Goal: Information Seeking & Learning: Find specific fact

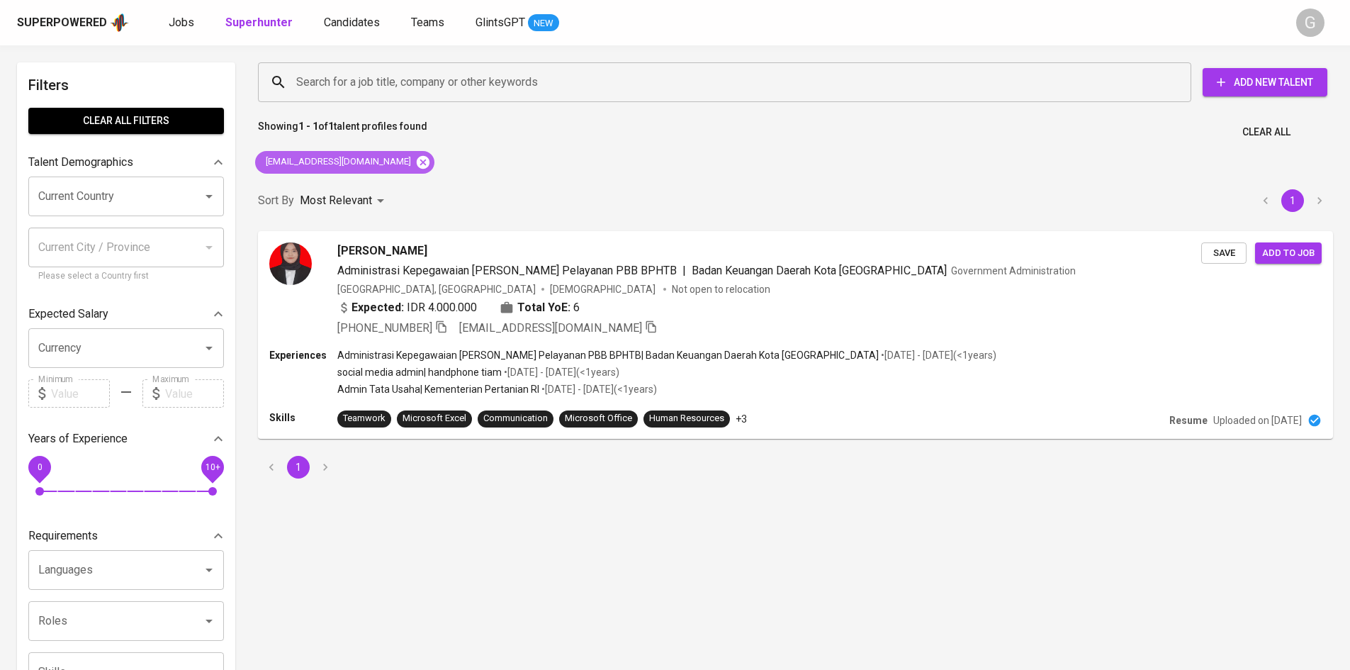
click at [417, 164] on icon at bounding box center [423, 161] width 13 height 13
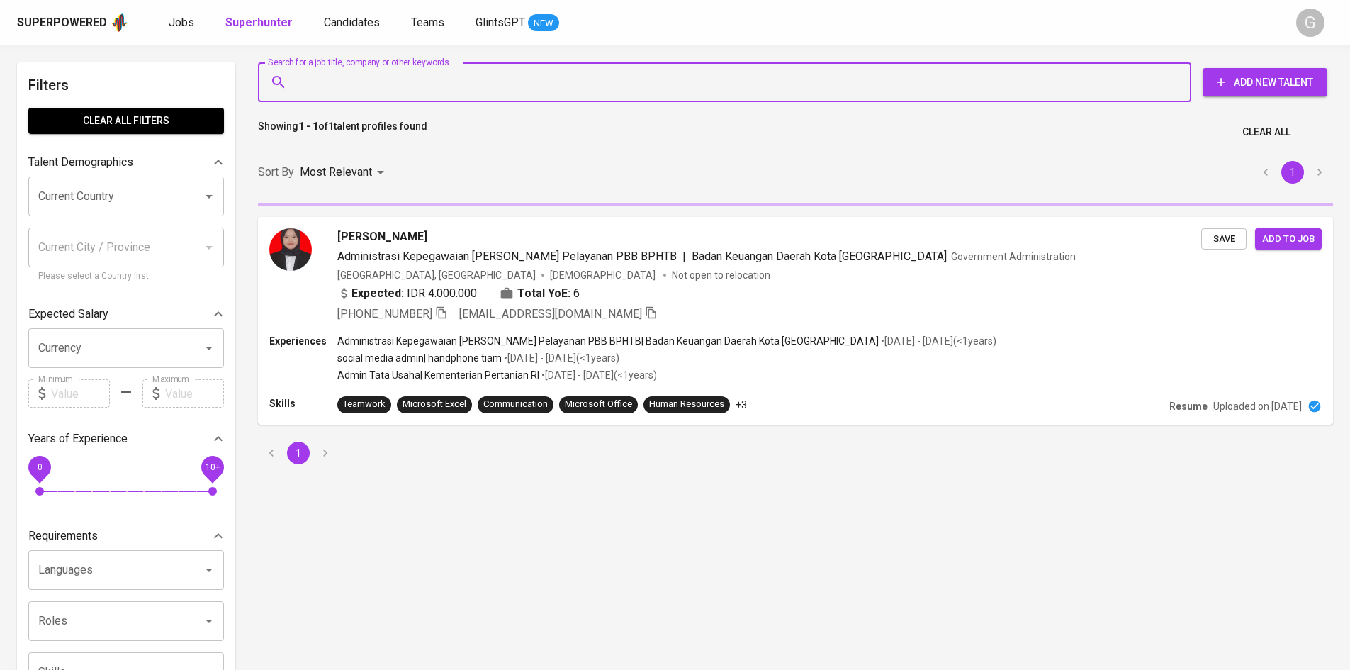
click at [361, 81] on input "Search for a job title, company or other keywords" at bounding box center [728, 82] width 871 height 27
paste input "[EMAIL_ADDRESS][DOMAIN_NAME]"
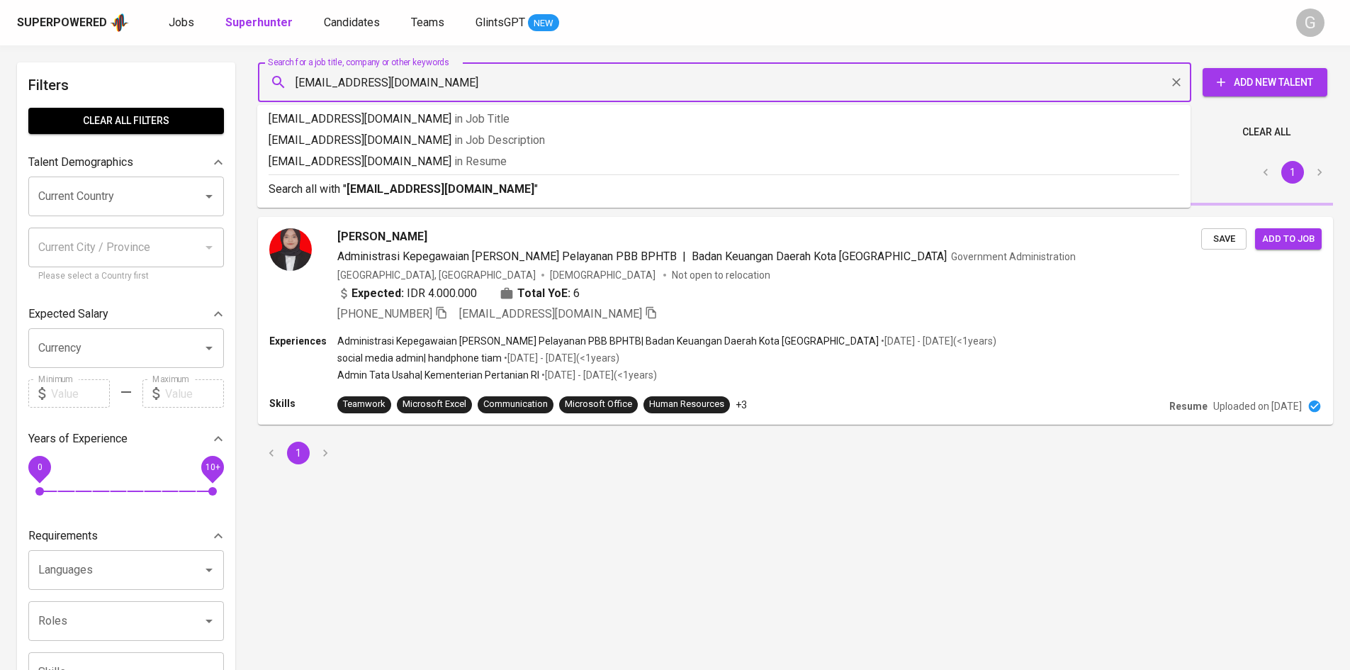
type input "[EMAIL_ADDRESS][DOMAIN_NAME]"
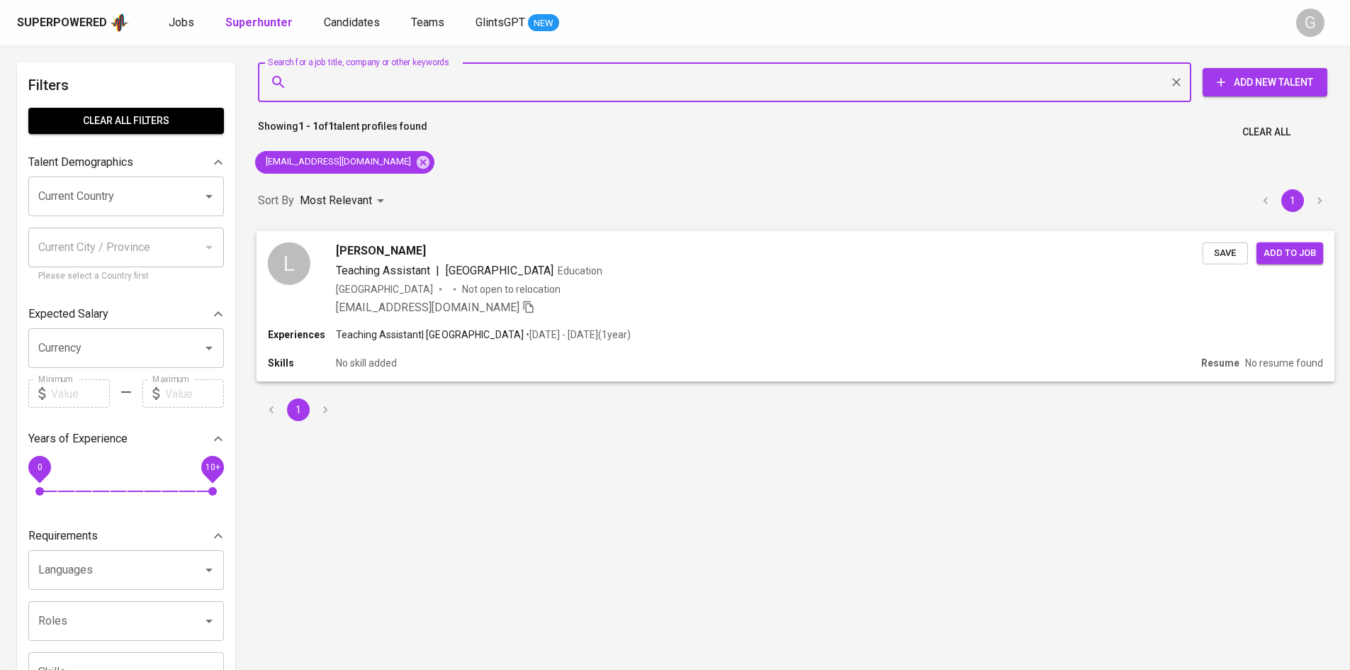
click at [794, 290] on div "Indonesia Not open to relocation" at bounding box center [769, 288] width 867 height 14
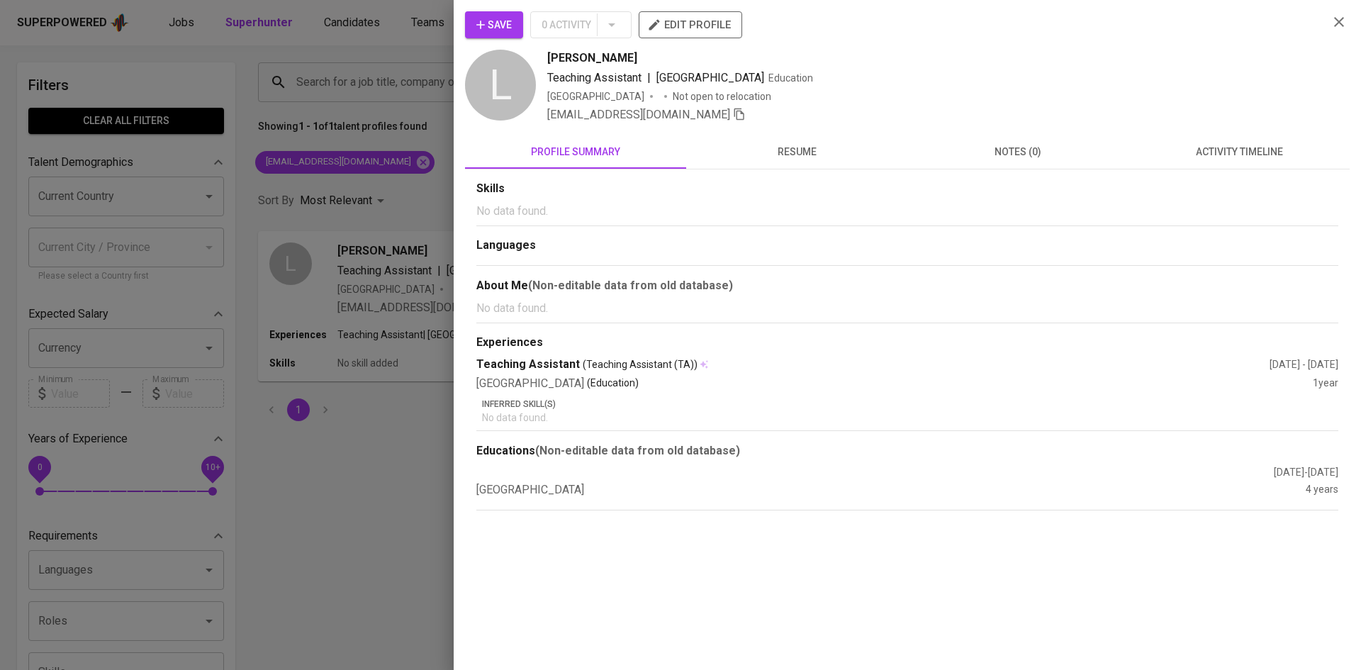
click at [789, 130] on div "Save 0 Activity edit profile [PERSON_NAME] Teaching Assistant | [GEOGRAPHIC_DAT…" at bounding box center [907, 260] width 884 height 499
click at [792, 136] on button "resume" at bounding box center [796, 152] width 221 height 34
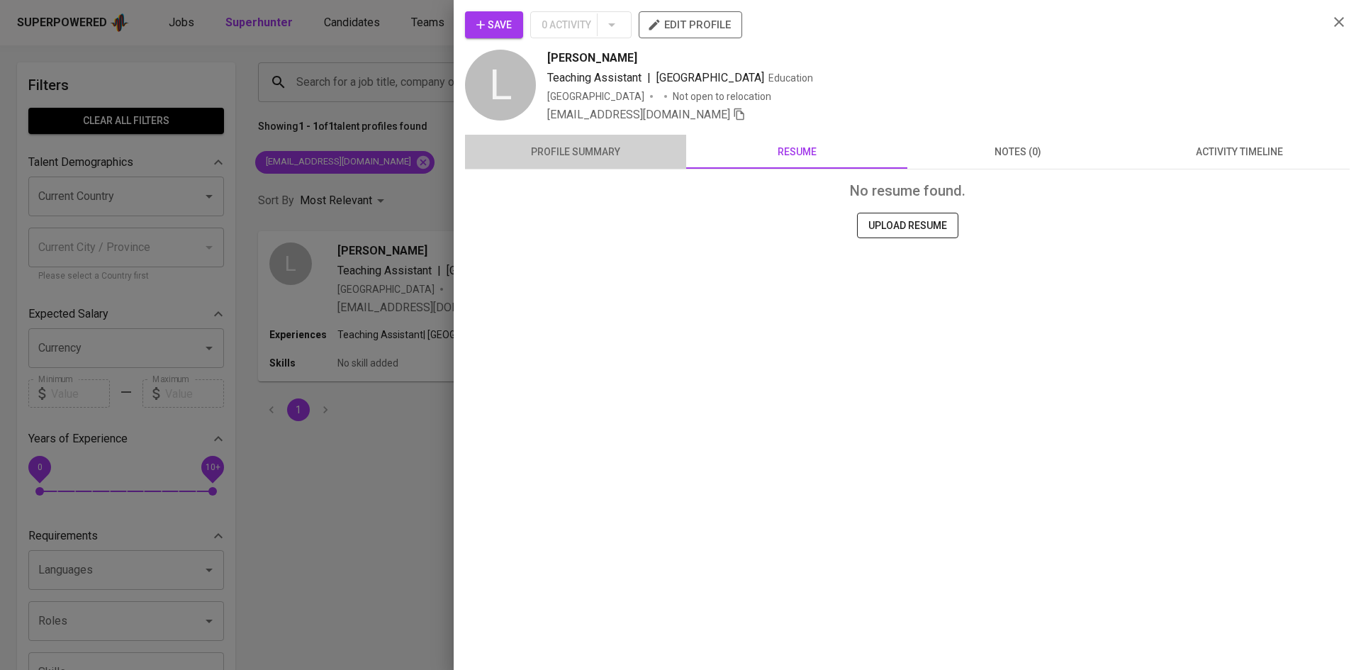
click at [565, 155] on span "profile summary" at bounding box center [575, 152] width 204 height 18
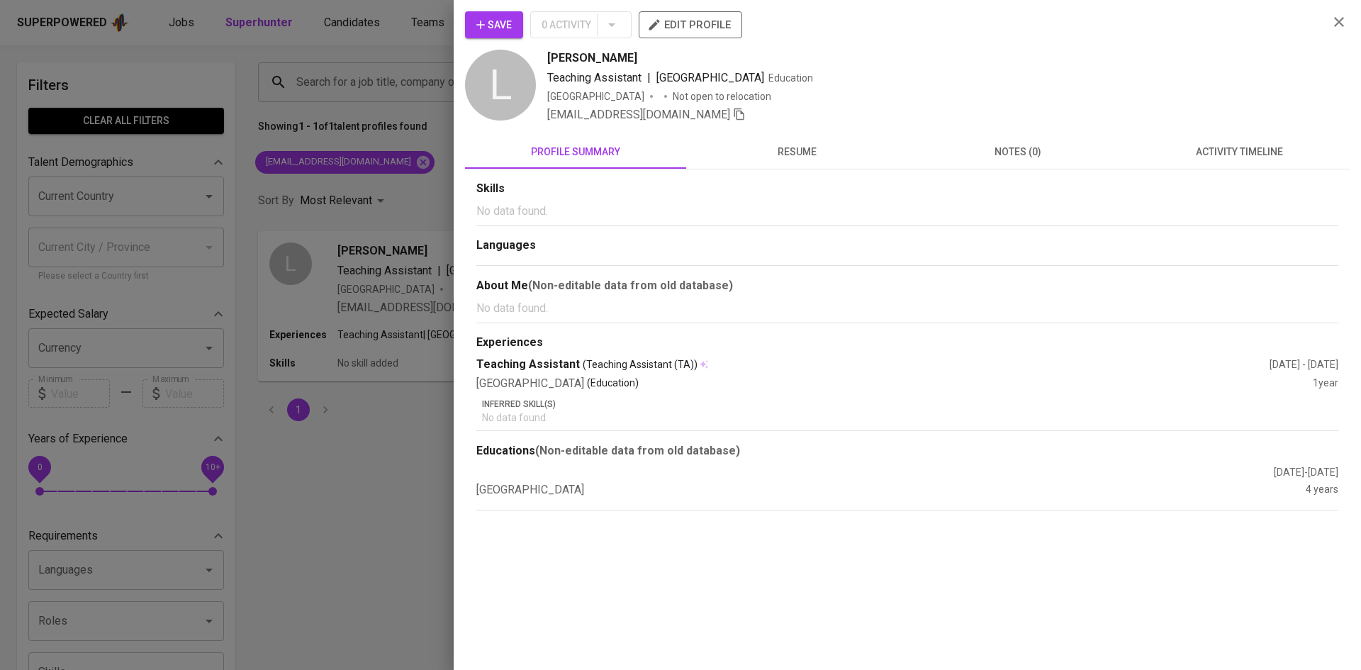
click at [364, 164] on div at bounding box center [680, 335] width 1361 height 670
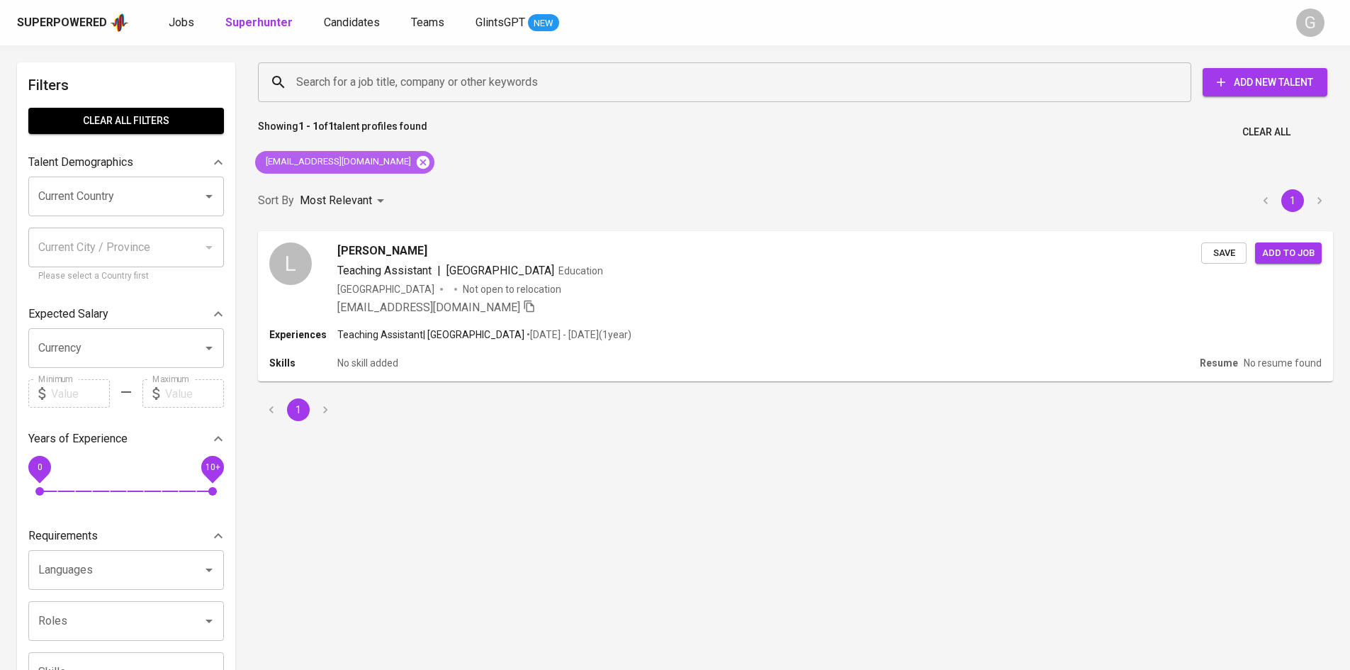
click at [415, 162] on icon at bounding box center [423, 162] width 16 height 16
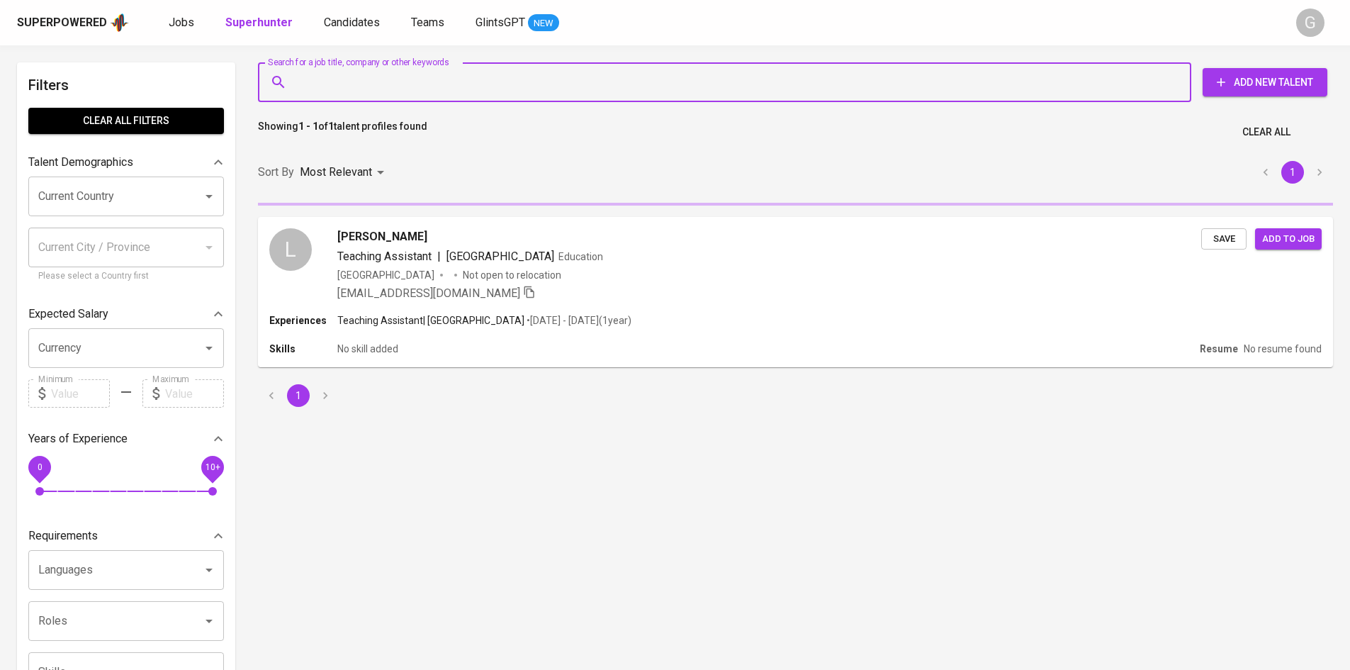
click at [349, 76] on input "Search for a job title, company or other keywords" at bounding box center [728, 82] width 871 height 27
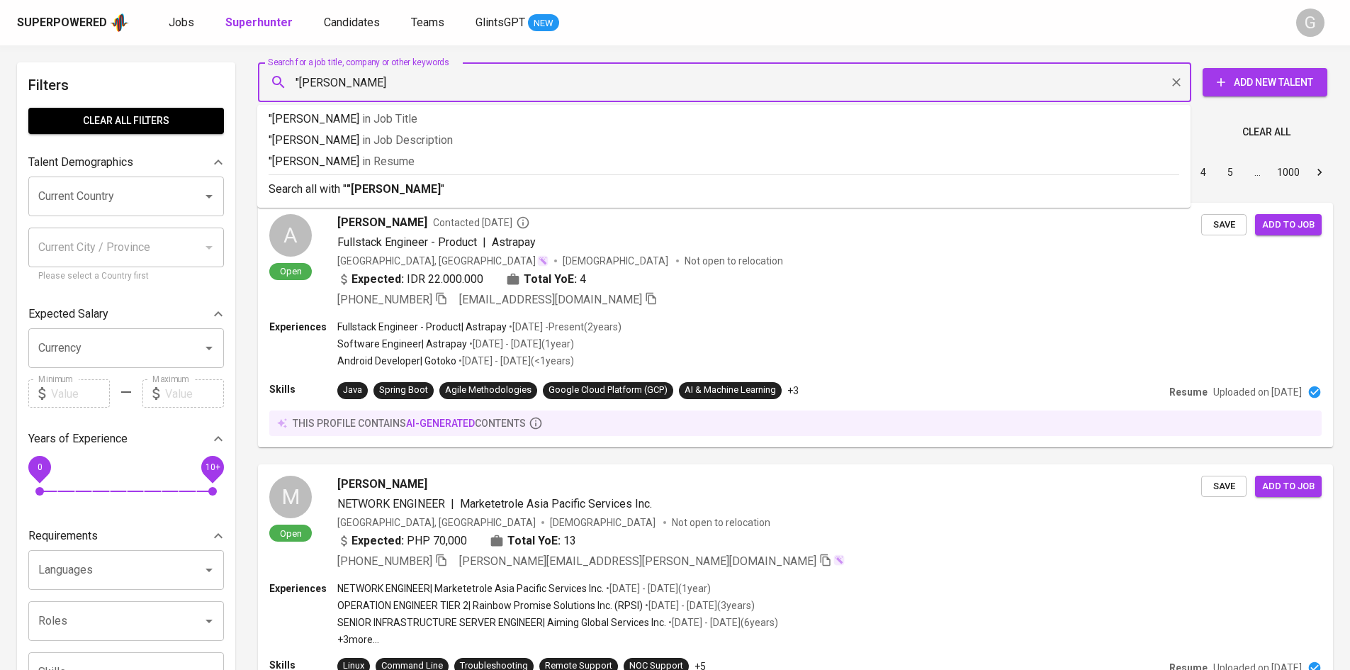
type input ""Lutfi Nurohmah""
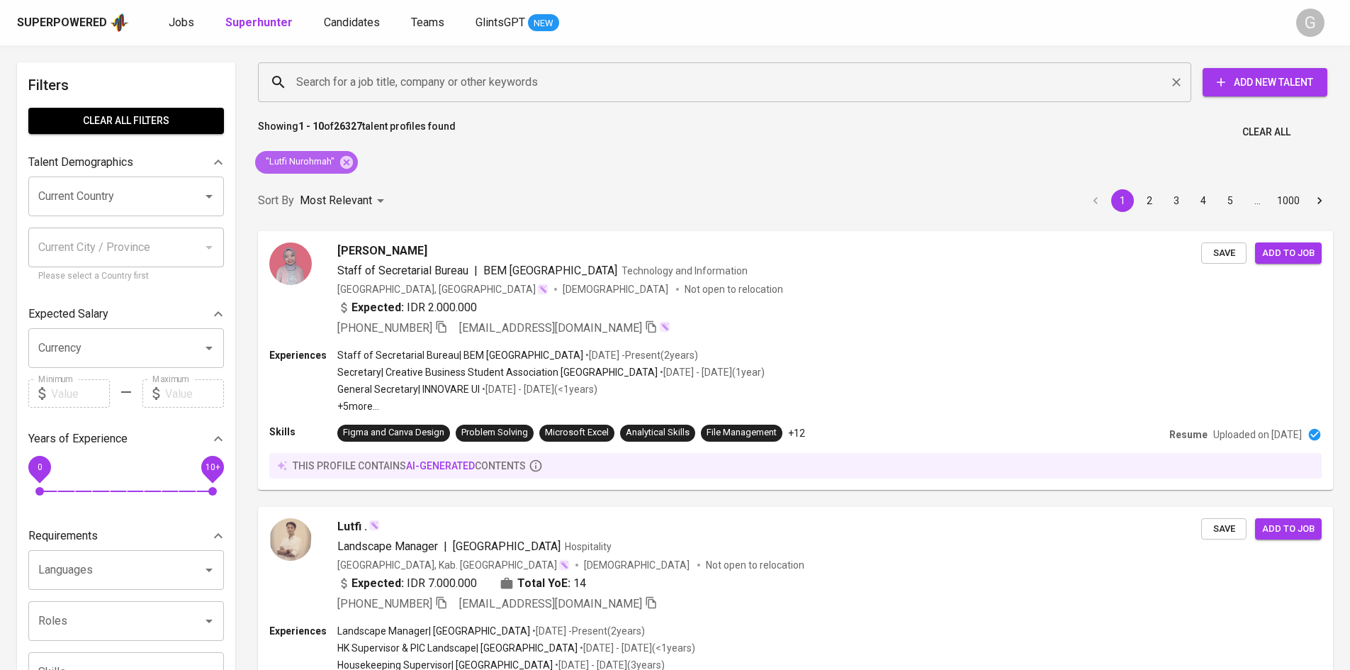
drag, startPoint x: 348, startPoint y: 158, endPoint x: 345, endPoint y: 80, distance: 78.0
click at [346, 160] on icon at bounding box center [347, 162] width 16 height 16
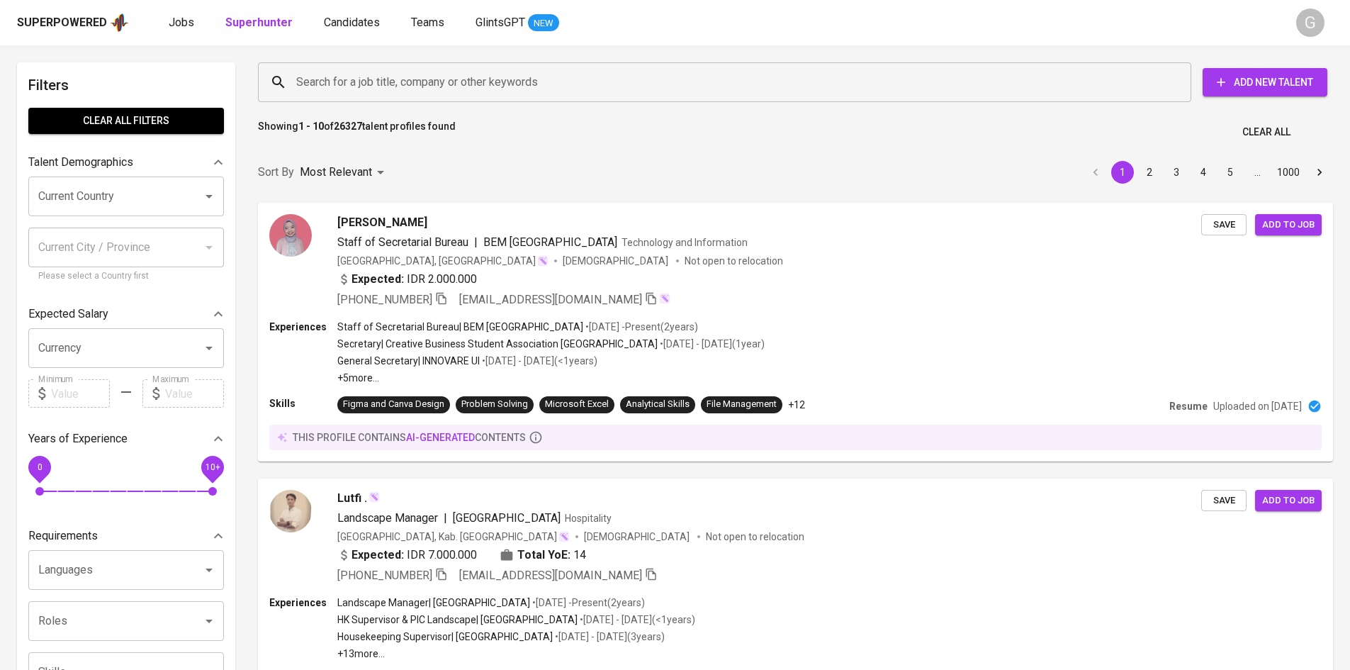
click at [345, 80] on input "Search for a job title, company or other keywords" at bounding box center [728, 82] width 871 height 27
click at [346, 80] on input "Search for a job title, company or other keywords" at bounding box center [728, 82] width 871 height 27
click at [390, 82] on input "Search for a job title, company or other keywords" at bounding box center [728, 82] width 871 height 27
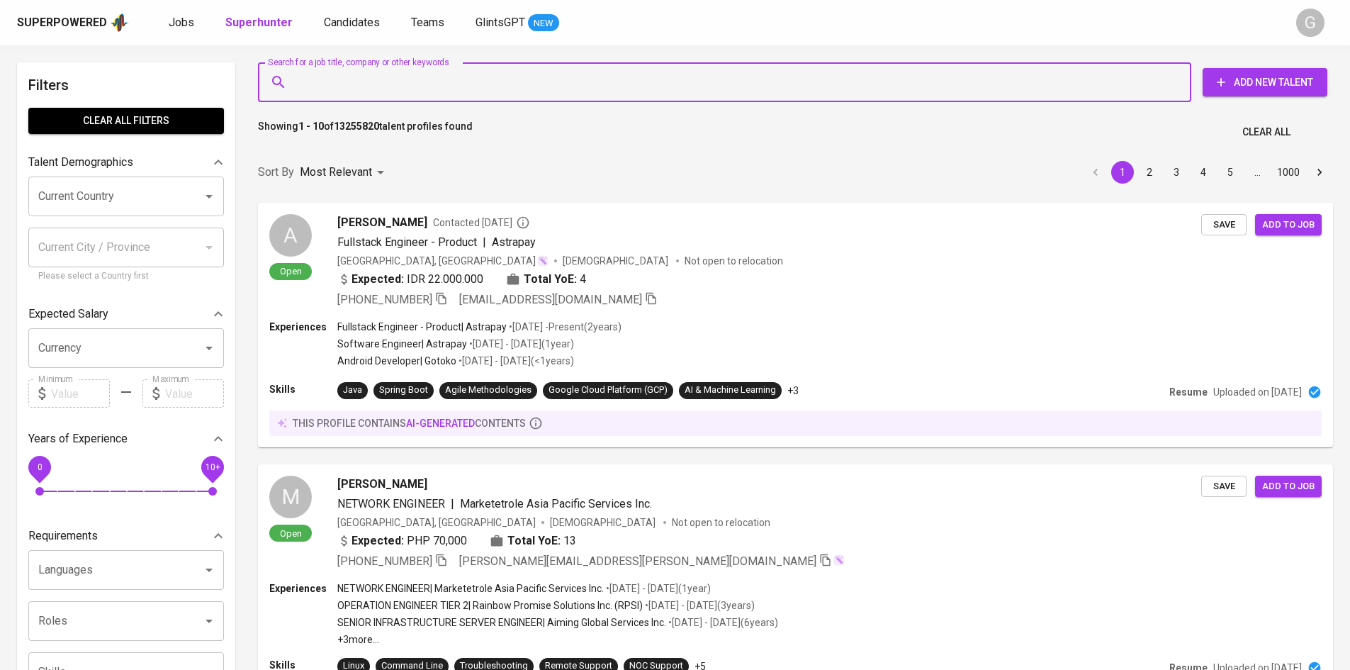
paste input "[EMAIL_ADDRESS][DOMAIN_NAME]"
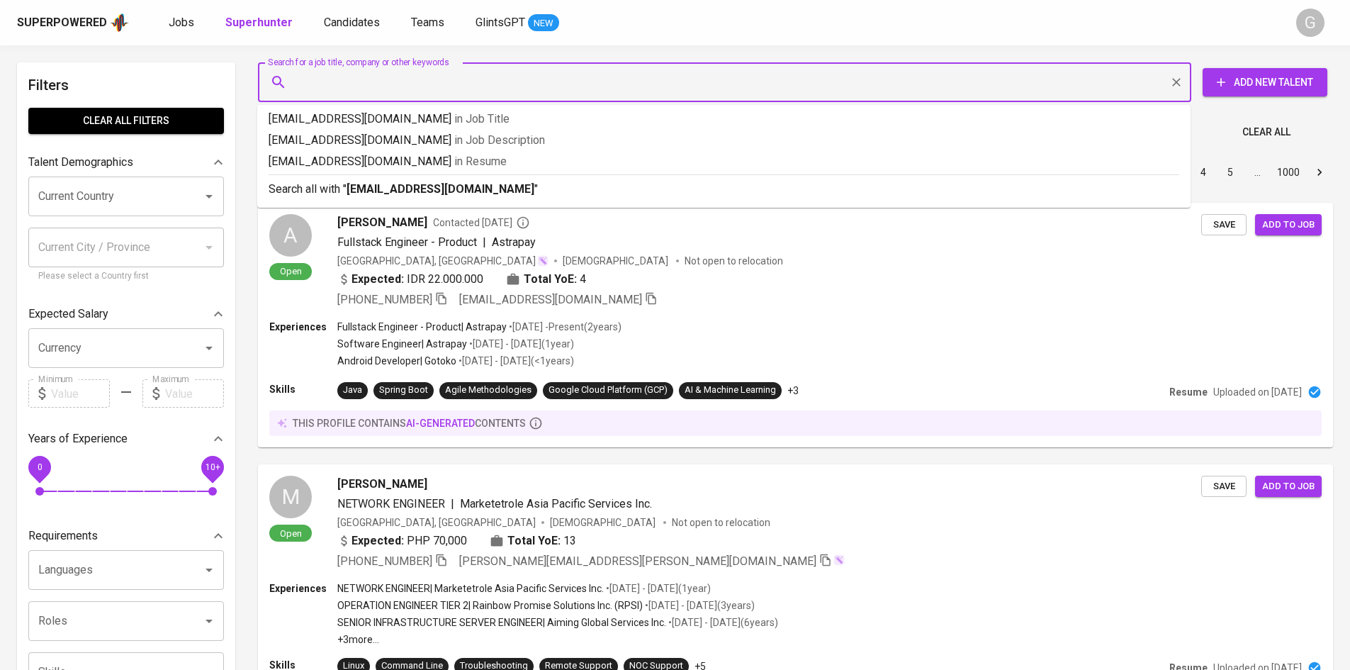
type input "[EMAIL_ADDRESS][DOMAIN_NAME]"
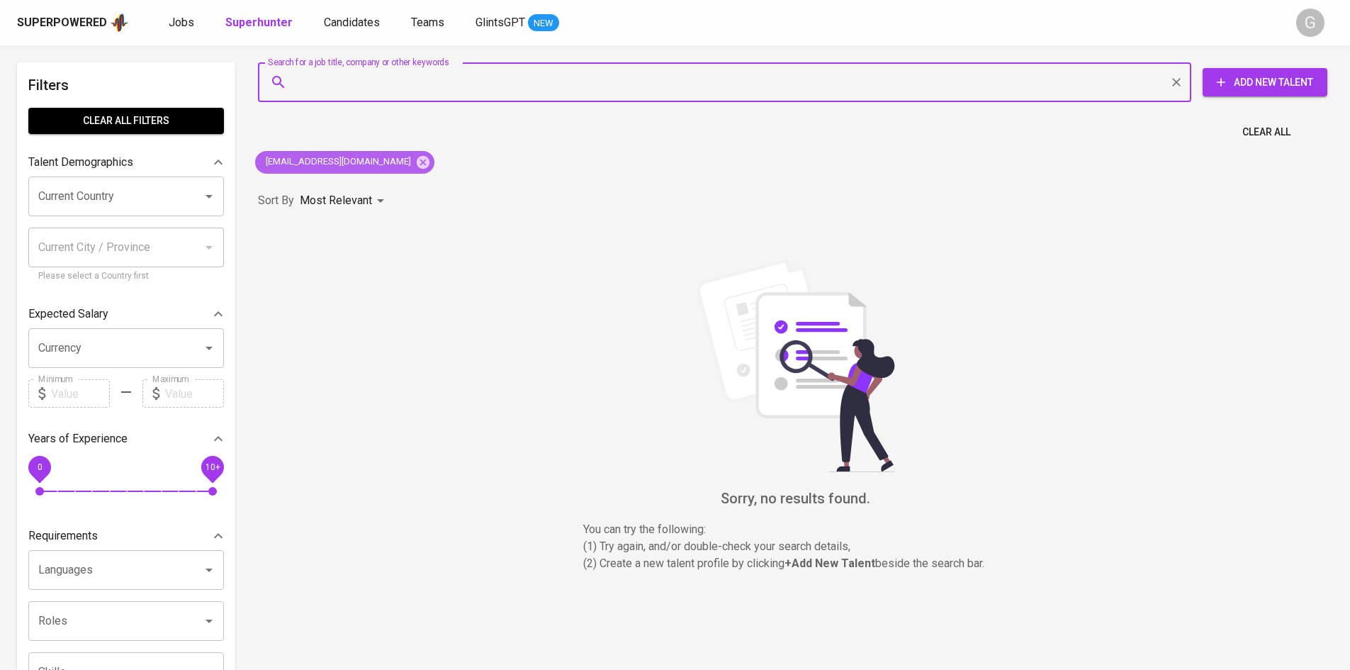
drag, startPoint x: 399, startPoint y: 161, endPoint x: 393, endPoint y: 136, distance: 25.6
click at [415, 161] on icon at bounding box center [423, 162] width 16 height 16
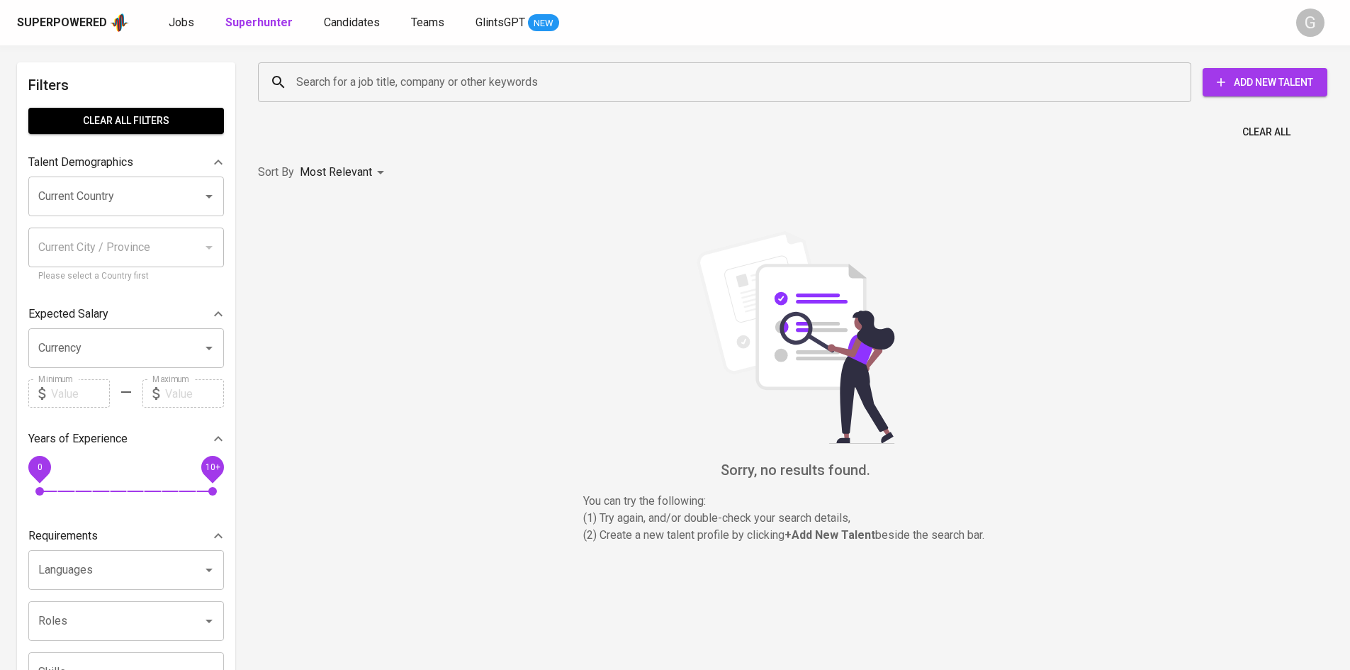
click at [388, 87] on input "Search for a job title, company or other keywords" at bounding box center [728, 82] width 871 height 27
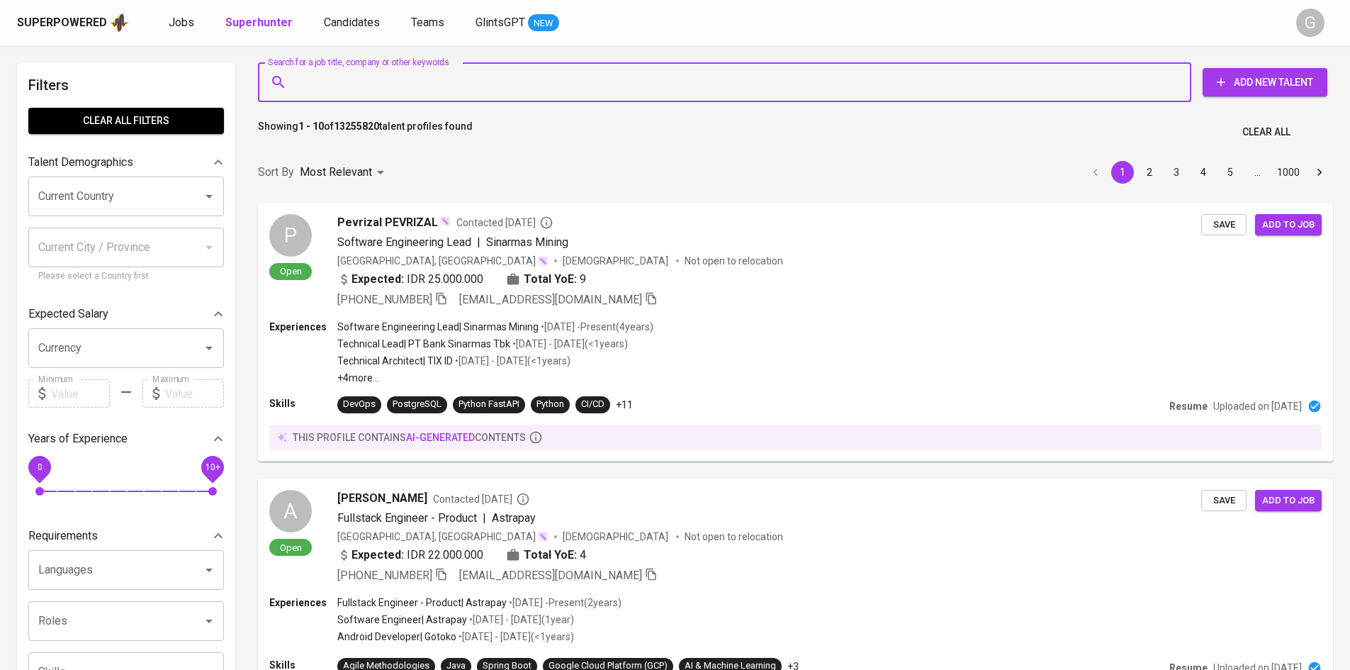
paste input "[EMAIL_ADDRESS][DOMAIN_NAME]"
type input "[EMAIL_ADDRESS][DOMAIN_NAME]"
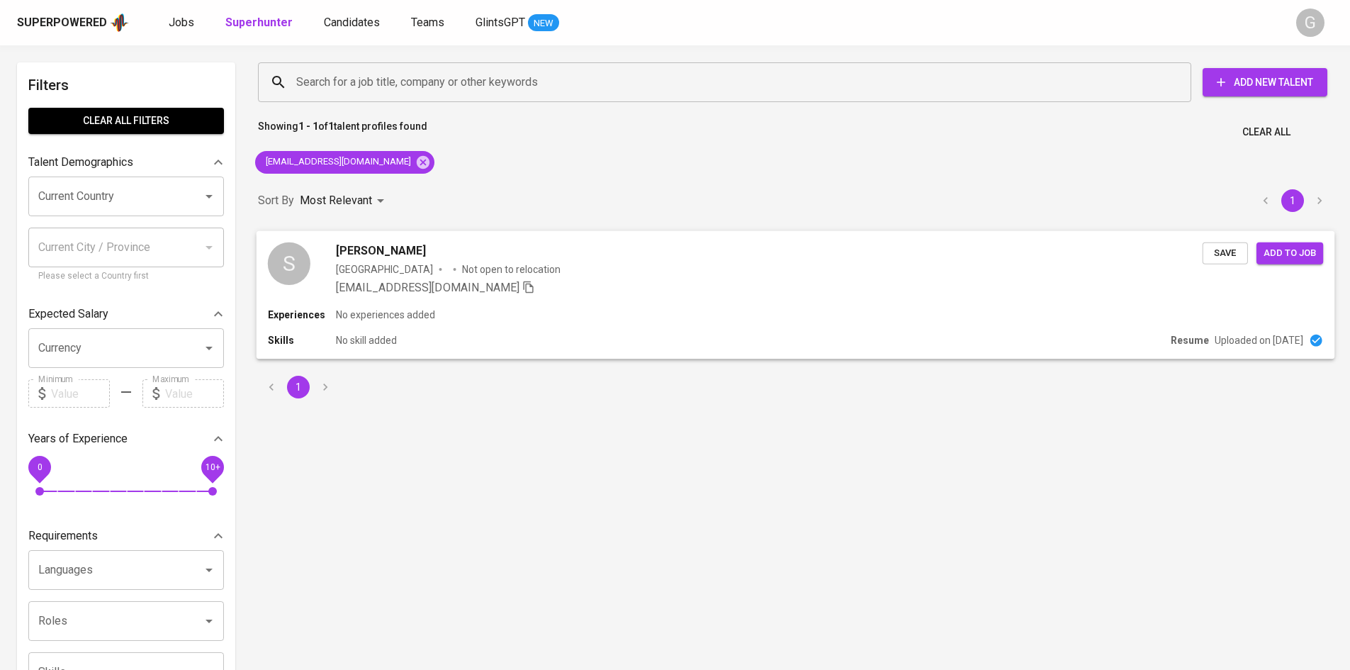
click at [683, 287] on div "[EMAIL_ADDRESS][DOMAIN_NAME]" at bounding box center [769, 287] width 867 height 17
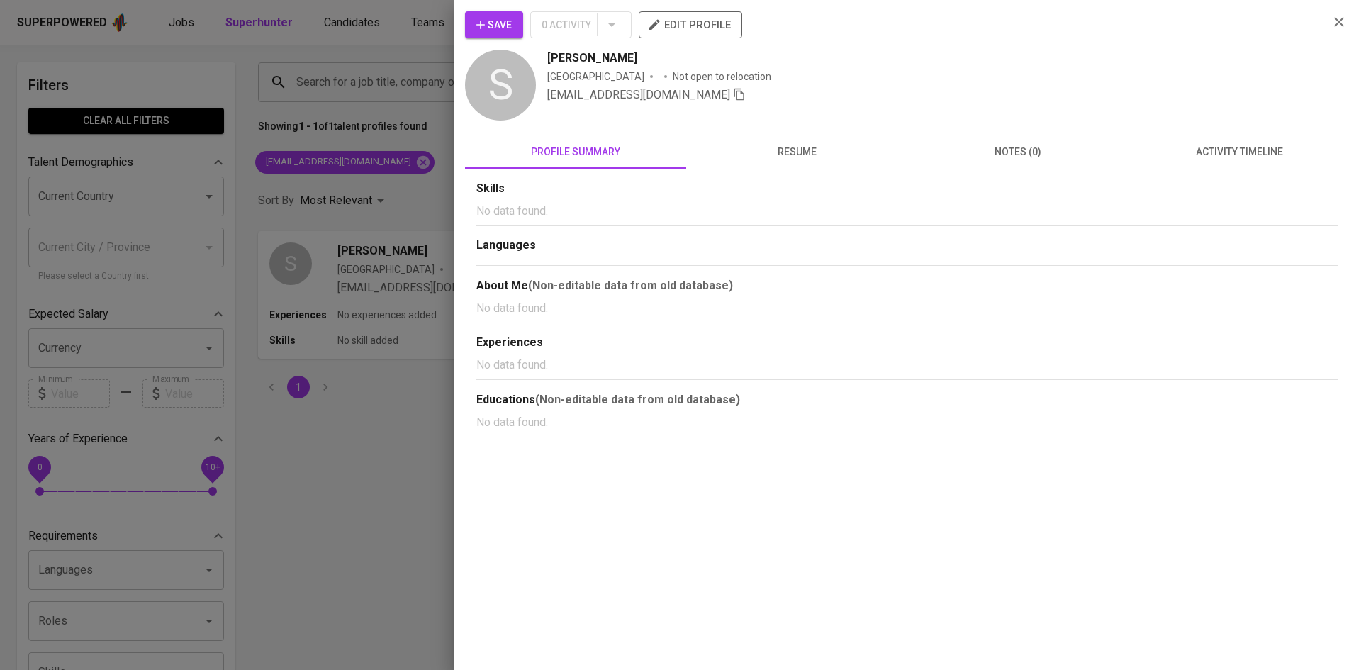
click at [829, 145] on span "resume" at bounding box center [796, 152] width 204 height 18
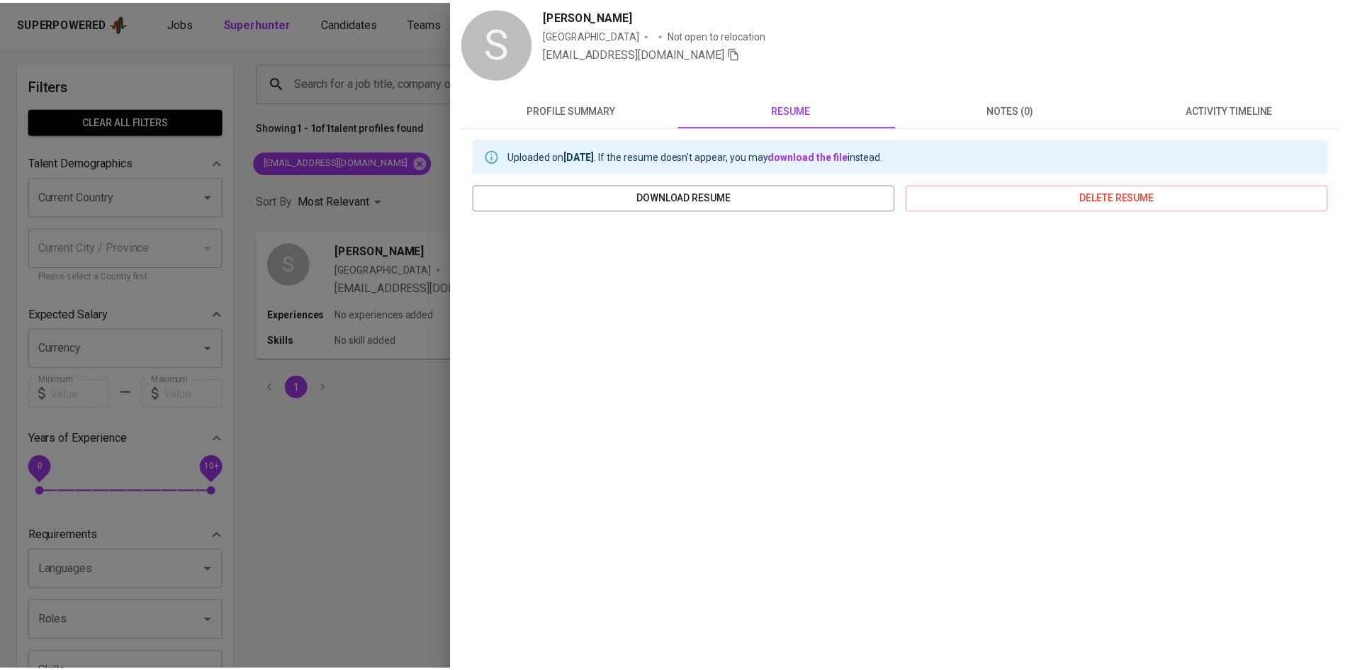
scroll to position [42, 0]
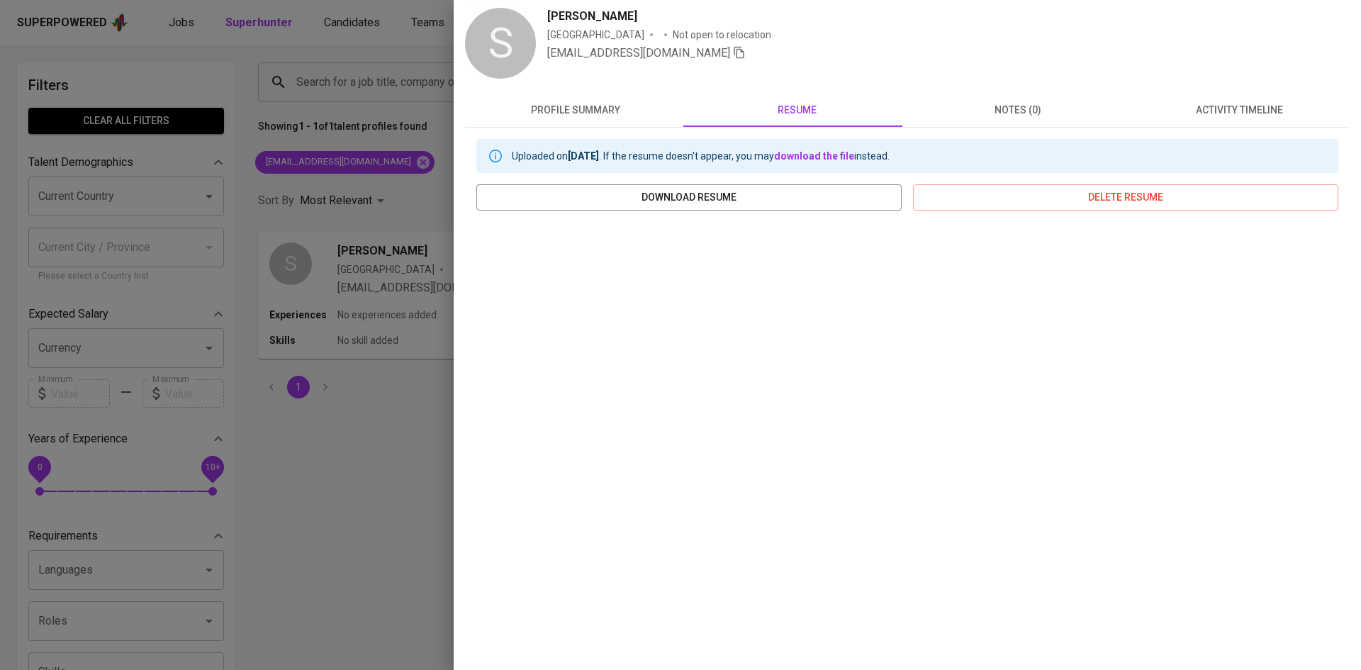
click at [373, 128] on div at bounding box center [680, 335] width 1361 height 670
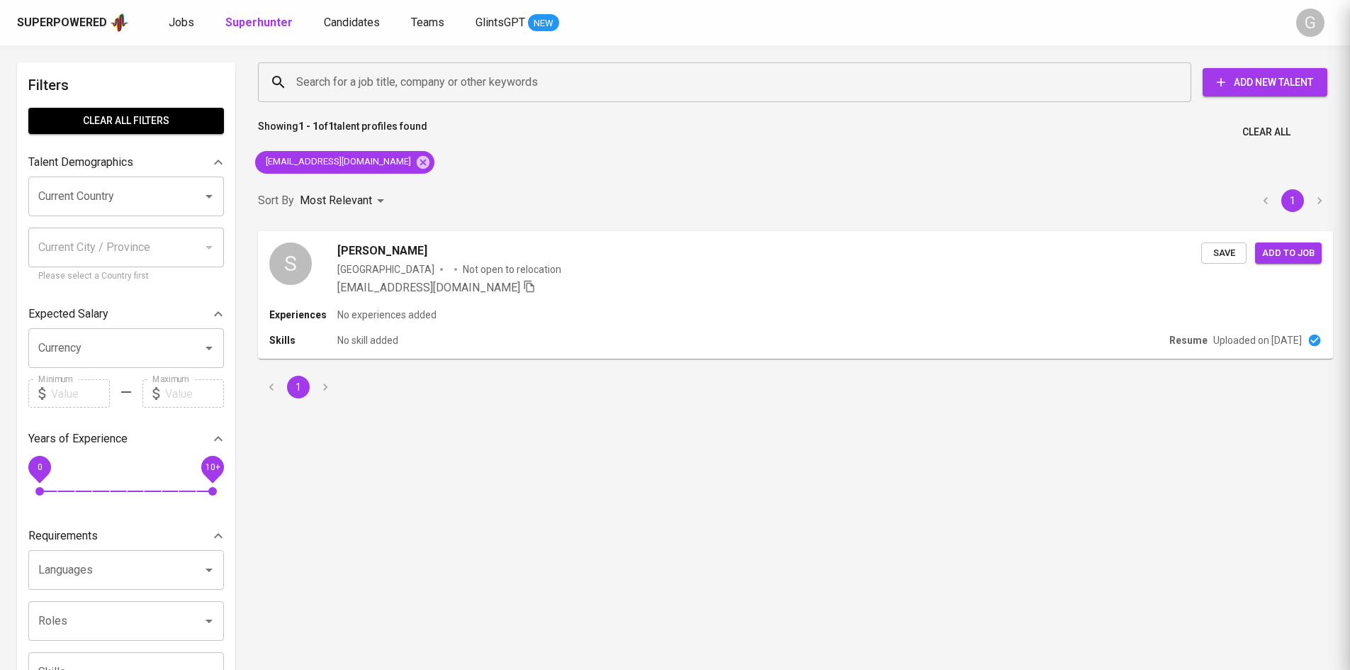
scroll to position [0, 0]
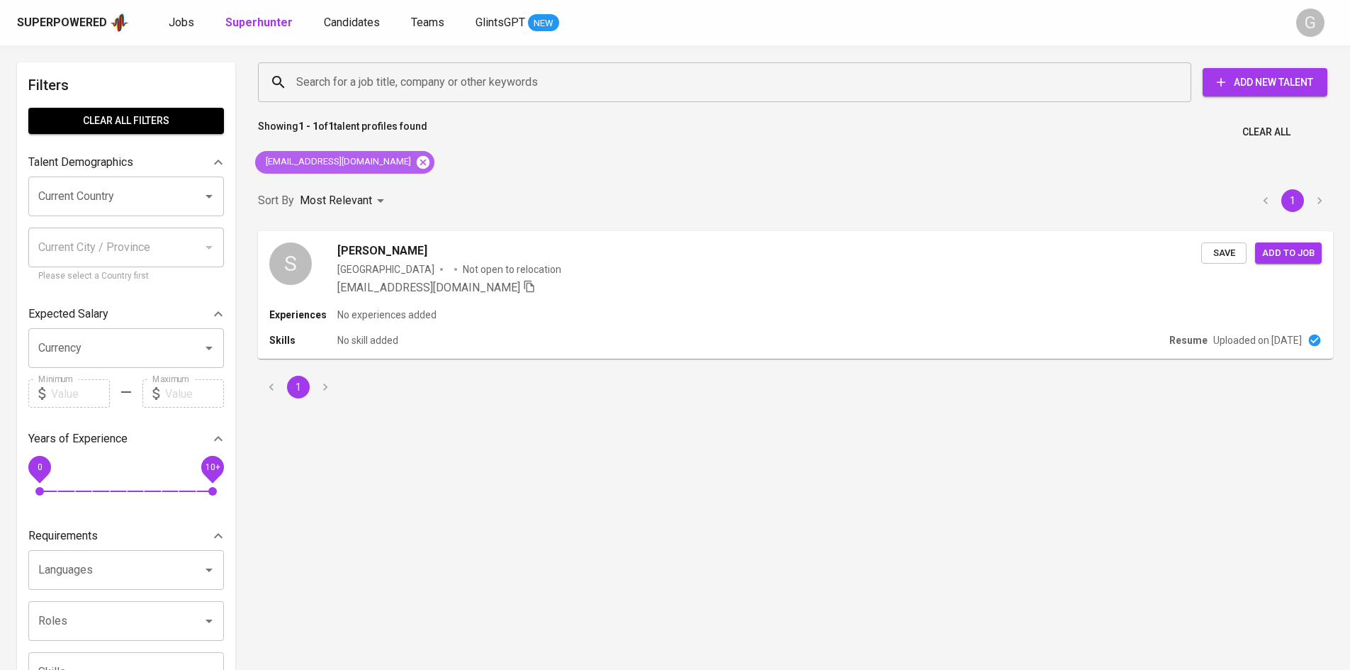
click at [417, 159] on icon at bounding box center [423, 161] width 13 height 13
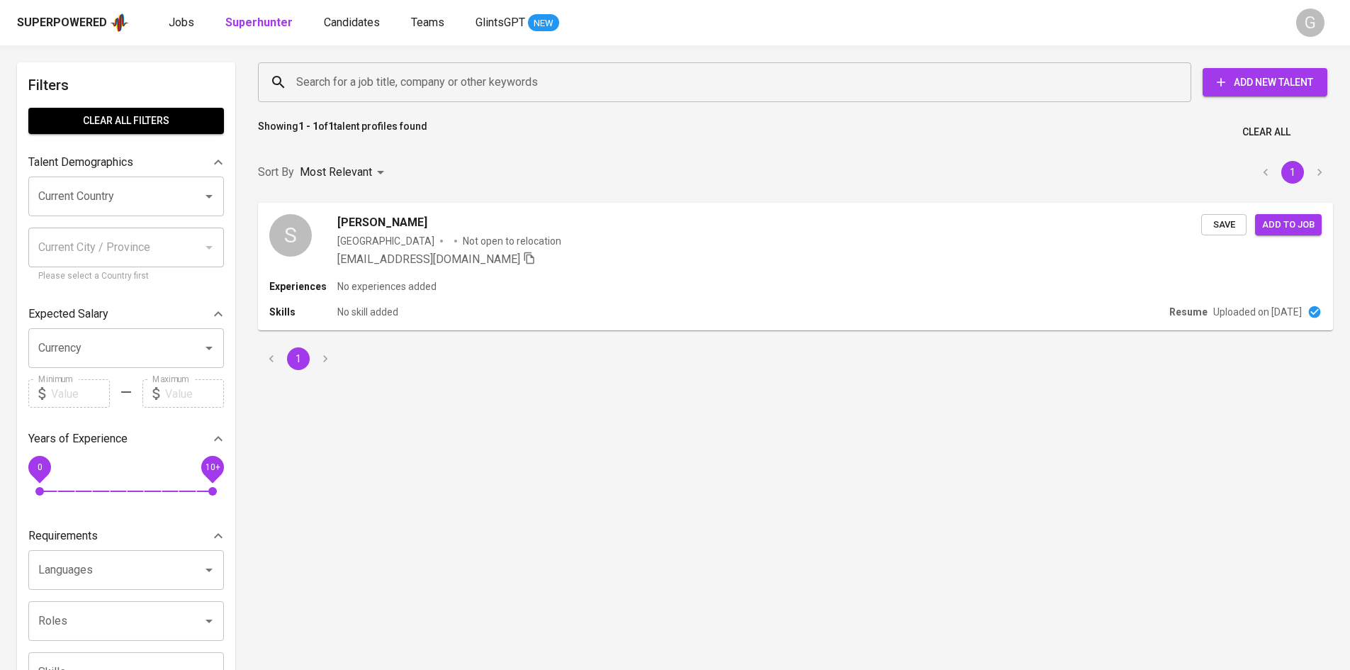
click at [366, 86] on input "Search for a job title, company or other keywords" at bounding box center [728, 82] width 871 height 27
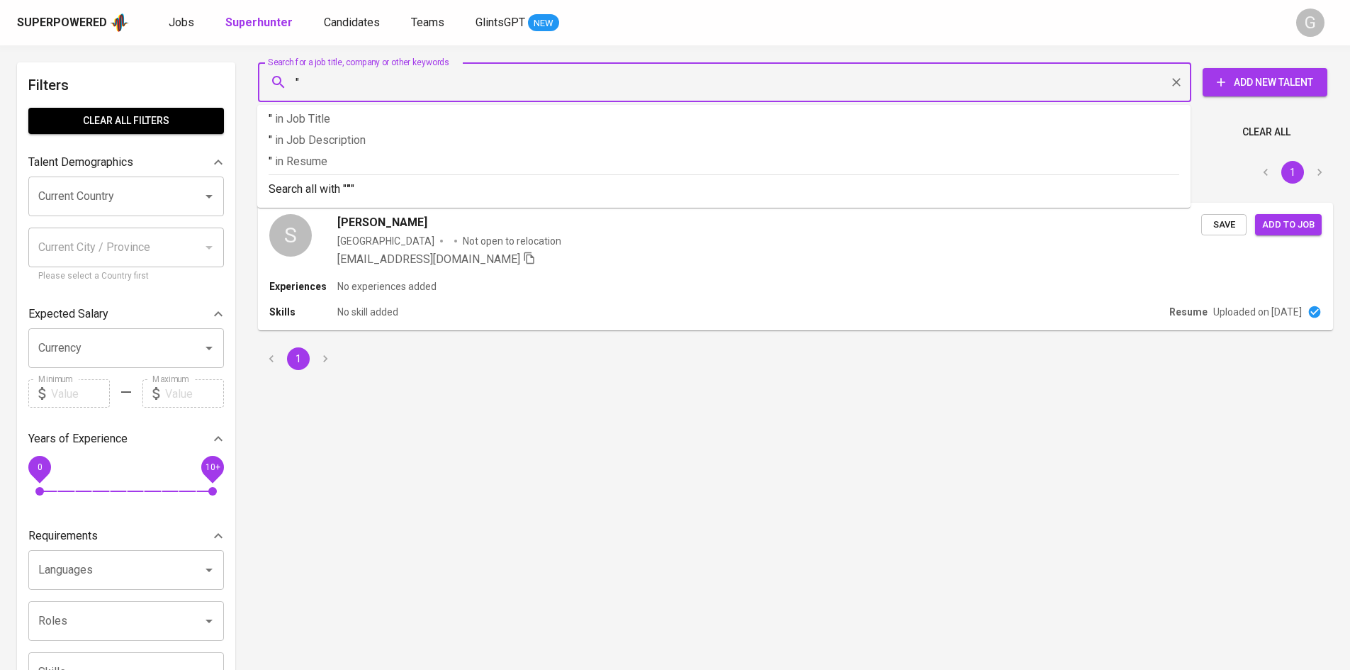
paste input "[PERSON_NAME]"
type input ""[PERSON_NAME]"
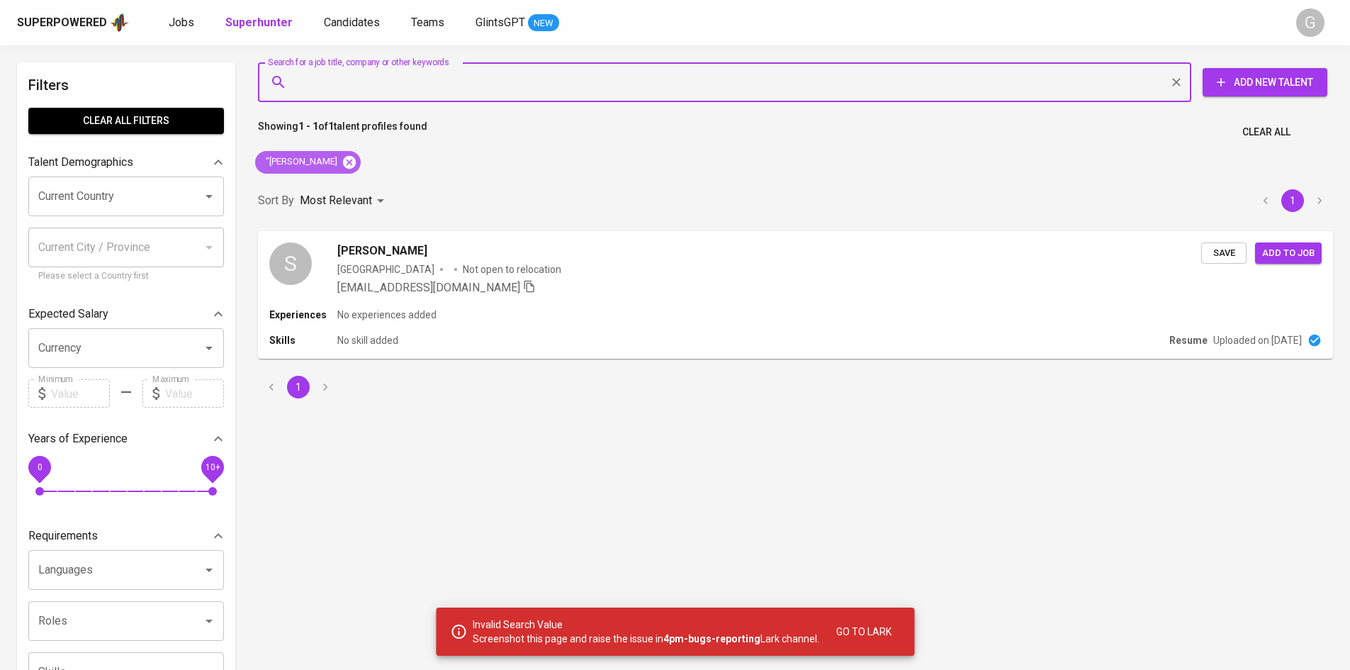
click at [356, 158] on icon at bounding box center [349, 161] width 13 height 13
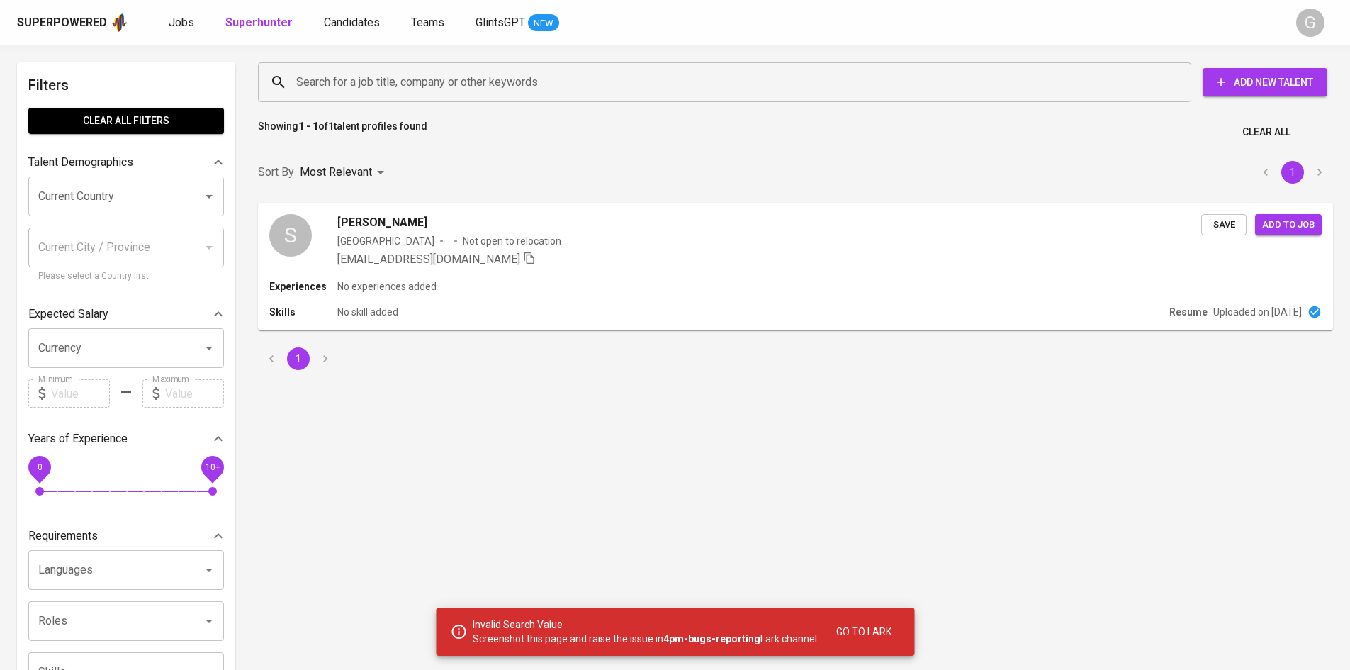
click at [391, 79] on input "Search for a job title, company or other keywords" at bounding box center [728, 82] width 871 height 27
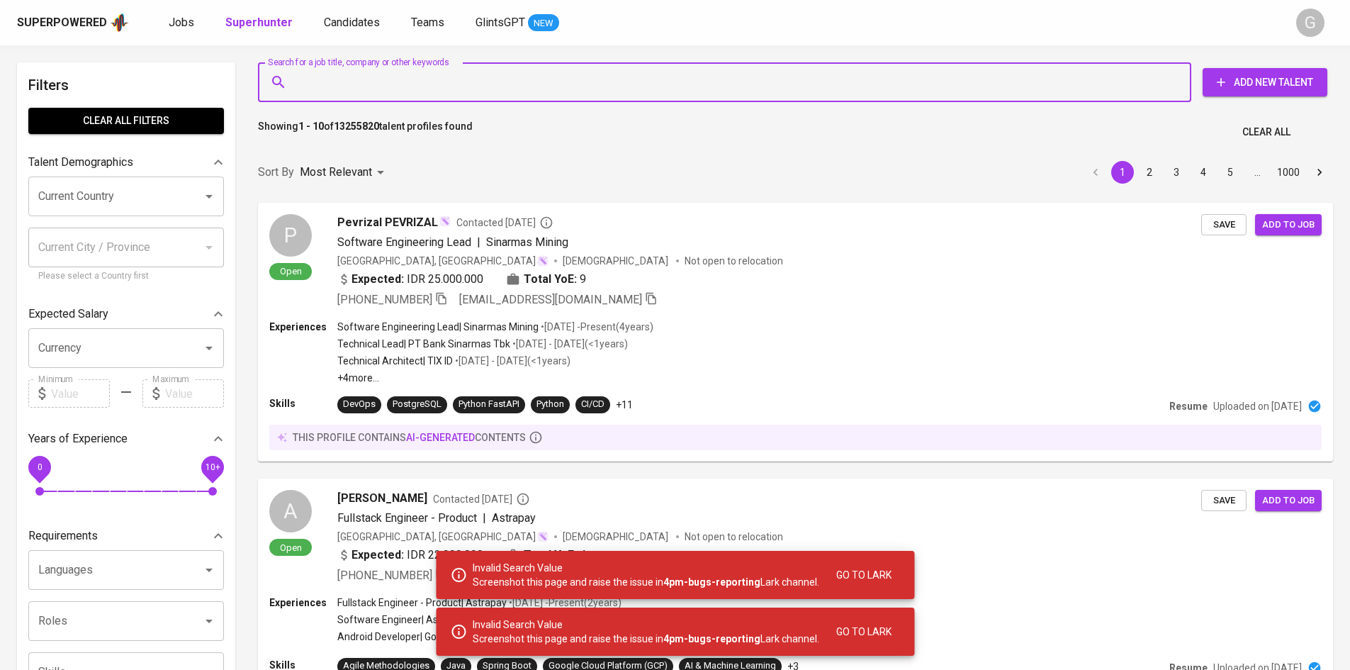
click at [402, 93] on input "Search for a job title, company or other keywords" at bounding box center [728, 82] width 871 height 27
click at [402, 88] on input "Search for a job title, company or other keywords" at bounding box center [728, 82] width 871 height 27
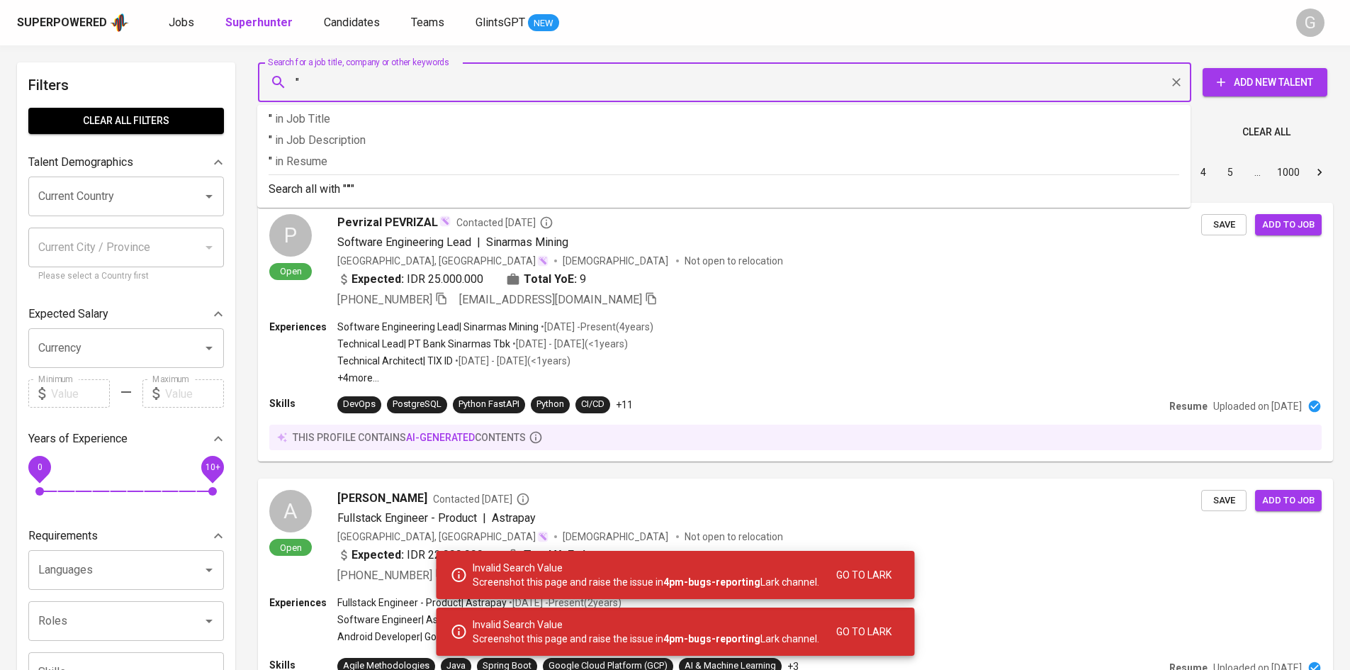
paste input "[PERSON_NAME]"
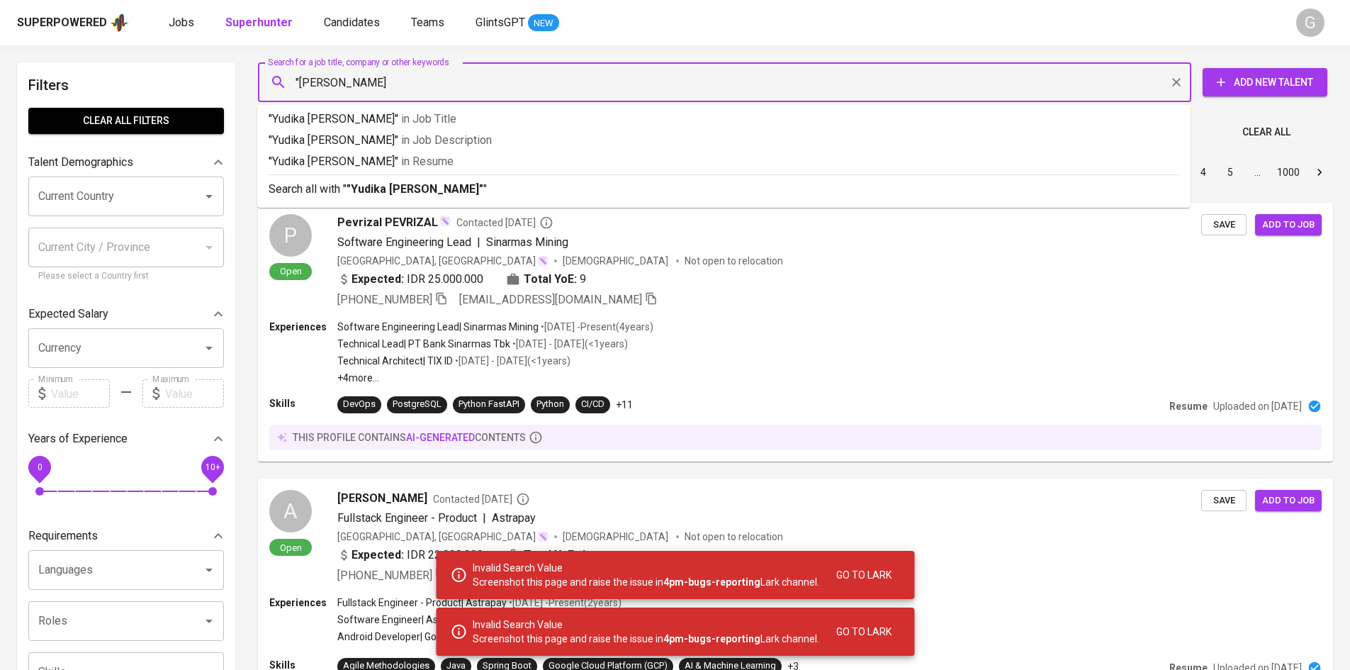
type input ""Yudika [PERSON_NAME]""
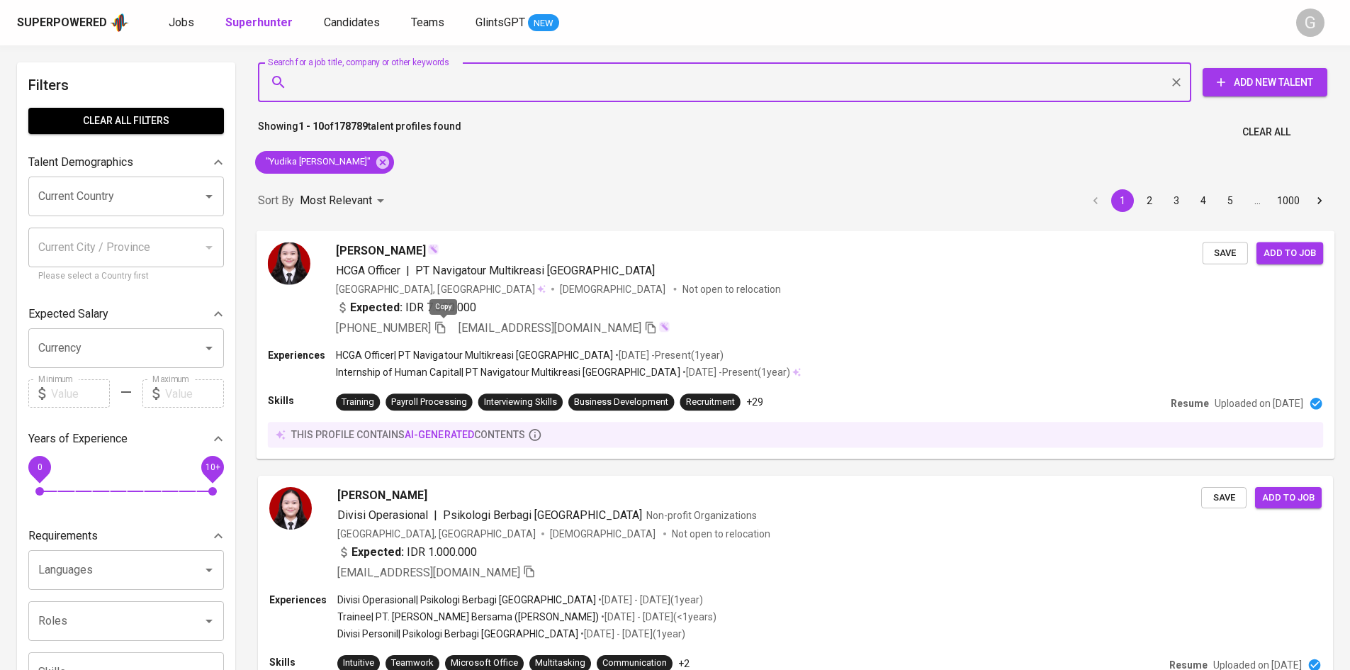
click at [446, 328] on icon "button" at bounding box center [440, 326] width 13 height 13
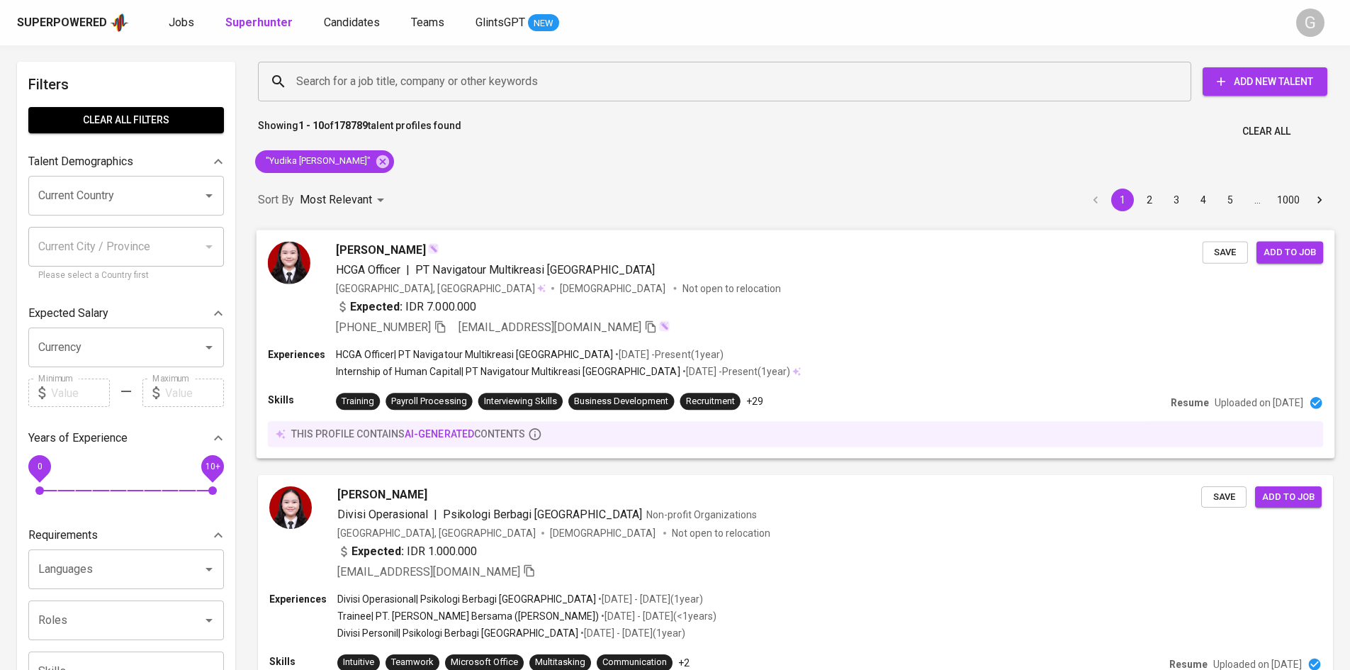
scroll to position [16, 0]
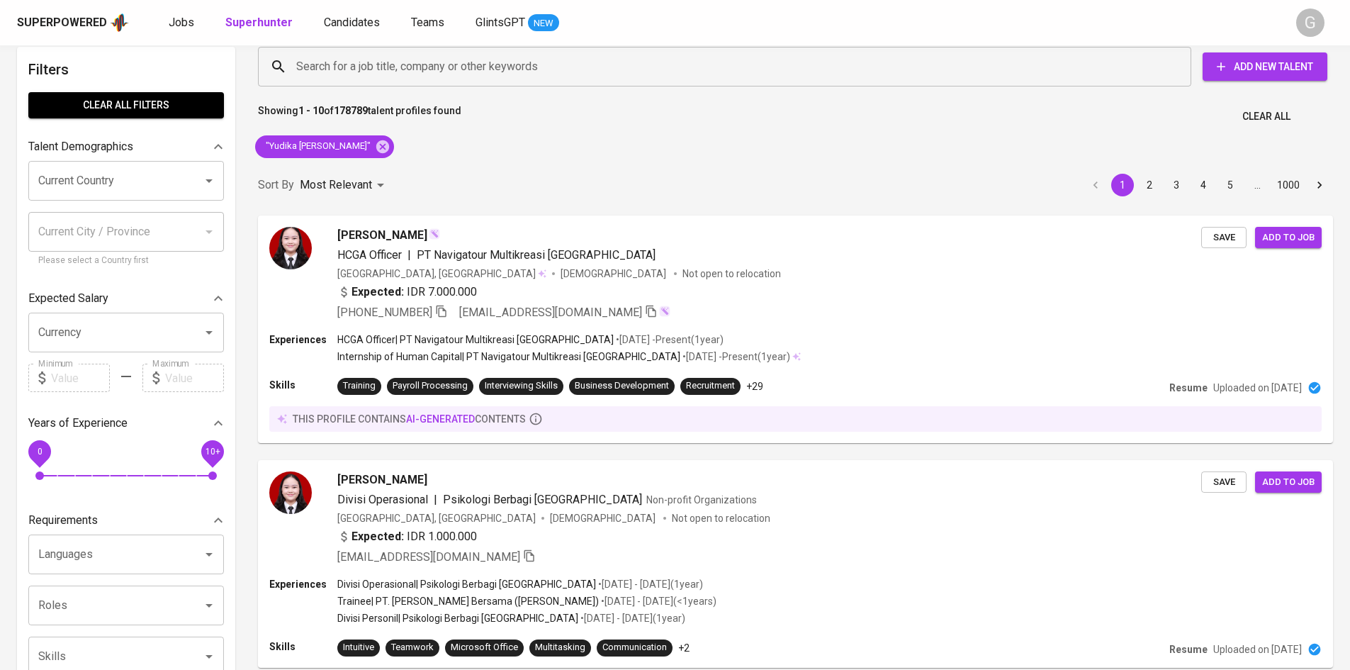
scroll to position [16, 0]
